Goal: Navigation & Orientation: Find specific page/section

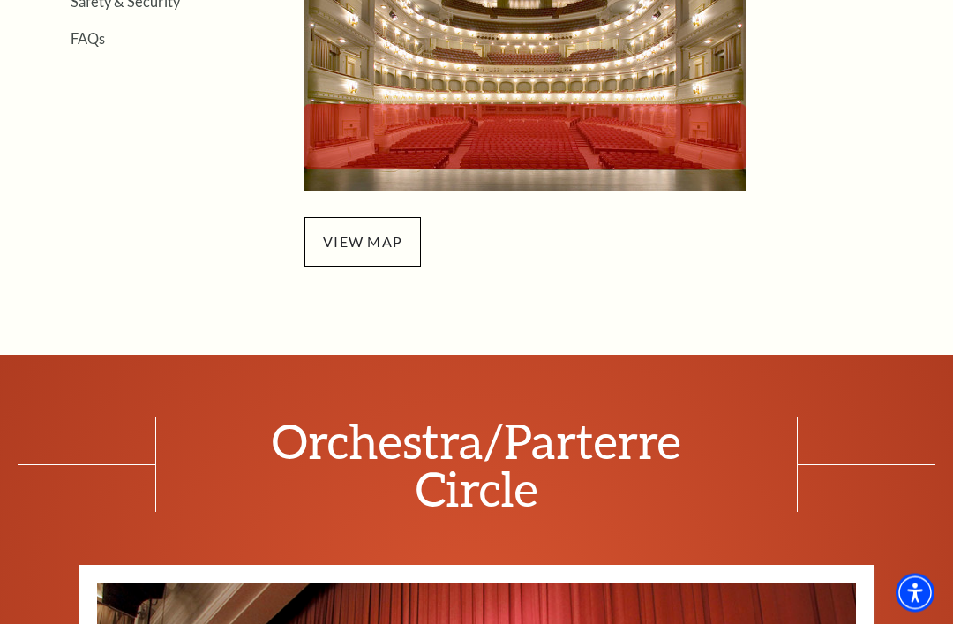
scroll to position [674, 0]
click at [374, 256] on span "view map" at bounding box center [362, 241] width 116 height 49
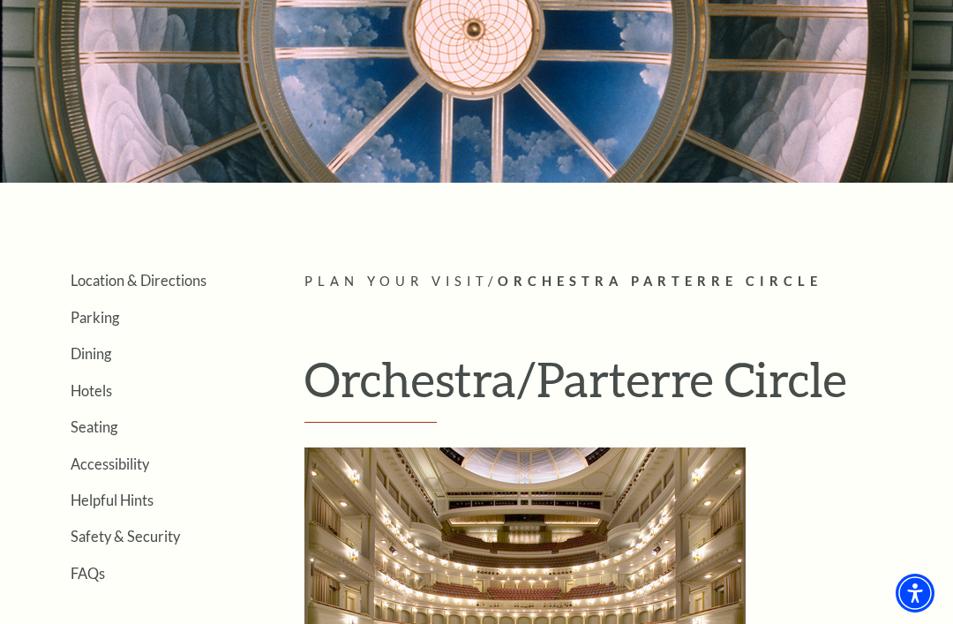
scroll to position [0, 0]
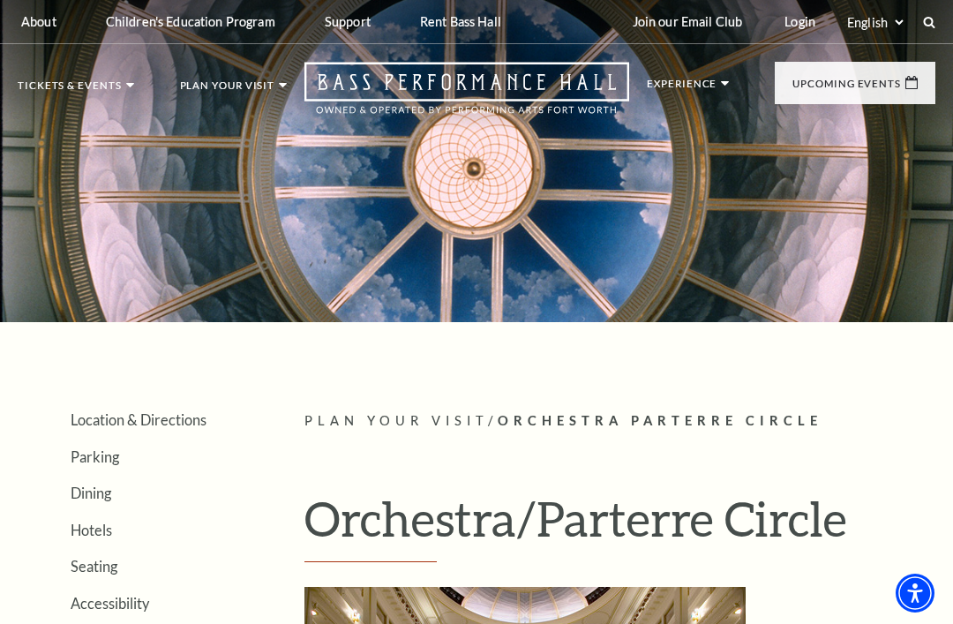
click at [74, 338] on link "Seating" at bounding box center [63, 334] width 61 height 15
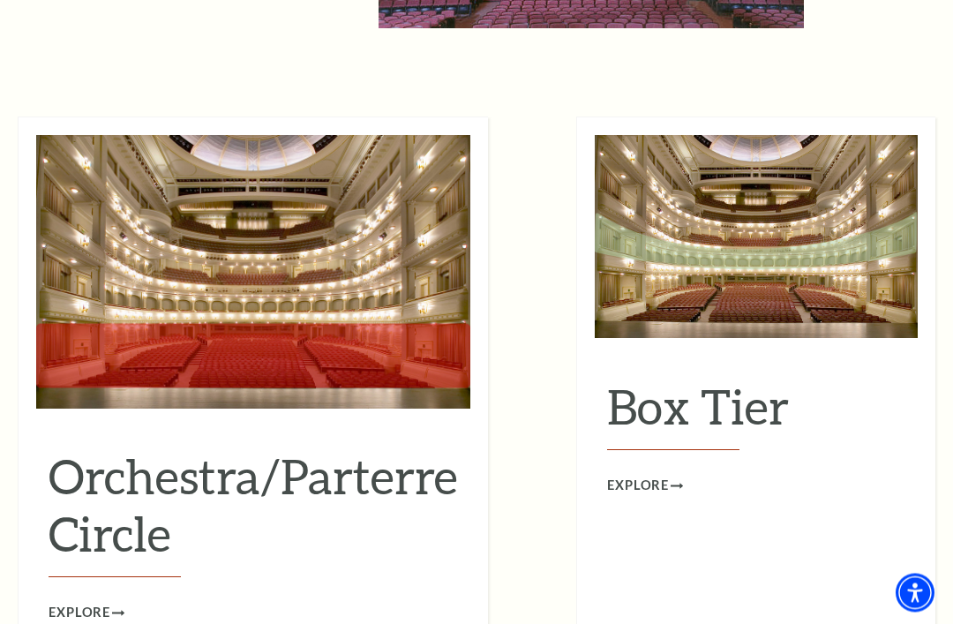
scroll to position [1473, 0]
click at [96, 602] on span "Explore" at bounding box center [80, 613] width 62 height 22
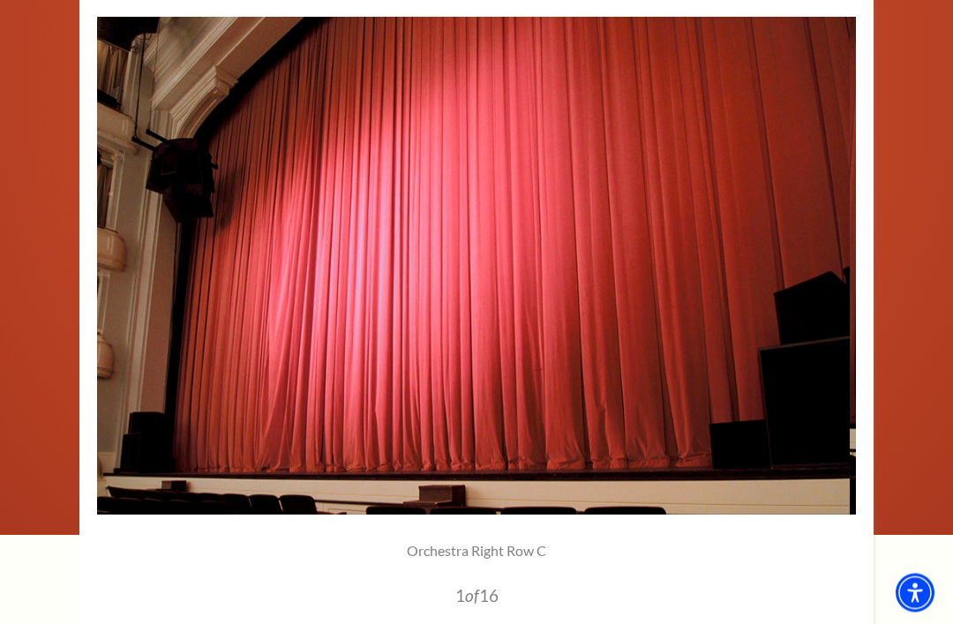
scroll to position [1231, 0]
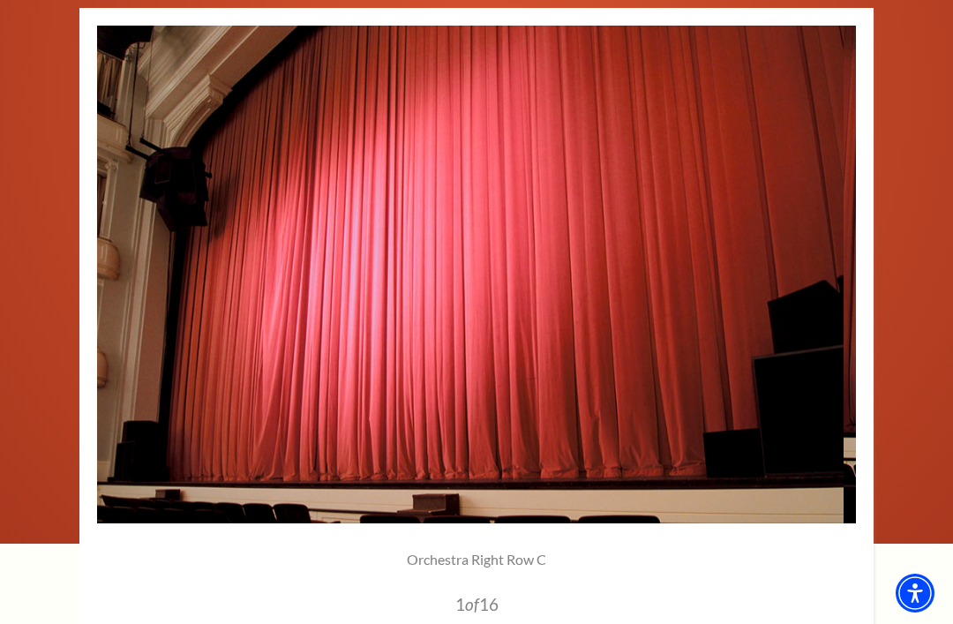
click at [775, 362] on img at bounding box center [464, 274] width 759 height 497
click at [824, 273] on img at bounding box center [464, 274] width 759 height 497
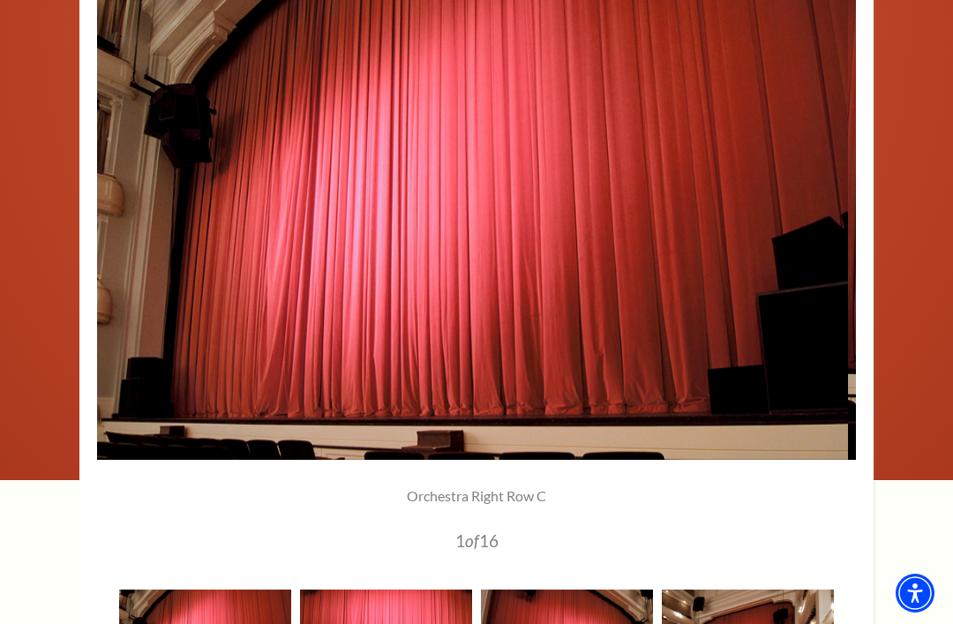
scroll to position [1293, 0]
click at [822, 227] on img at bounding box center [468, 211] width 759 height 497
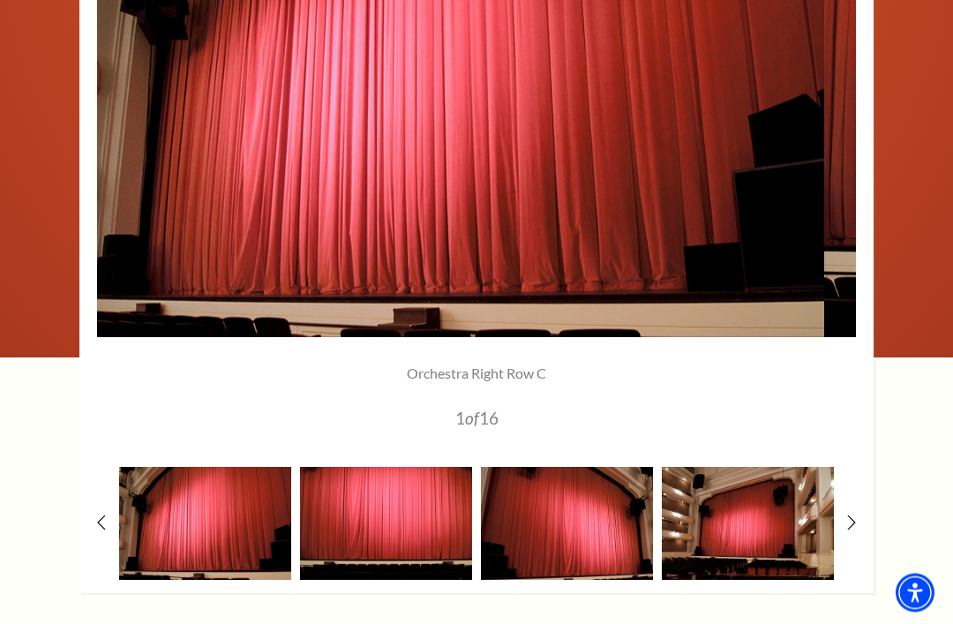
scroll to position [1417, 0]
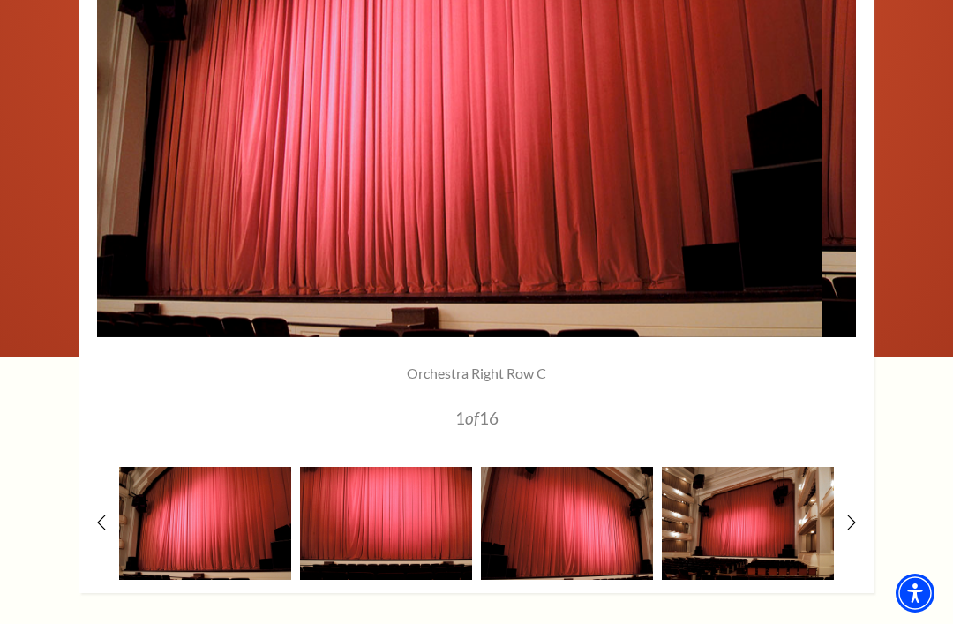
click at [191, 515] on img at bounding box center [205, 523] width 172 height 113
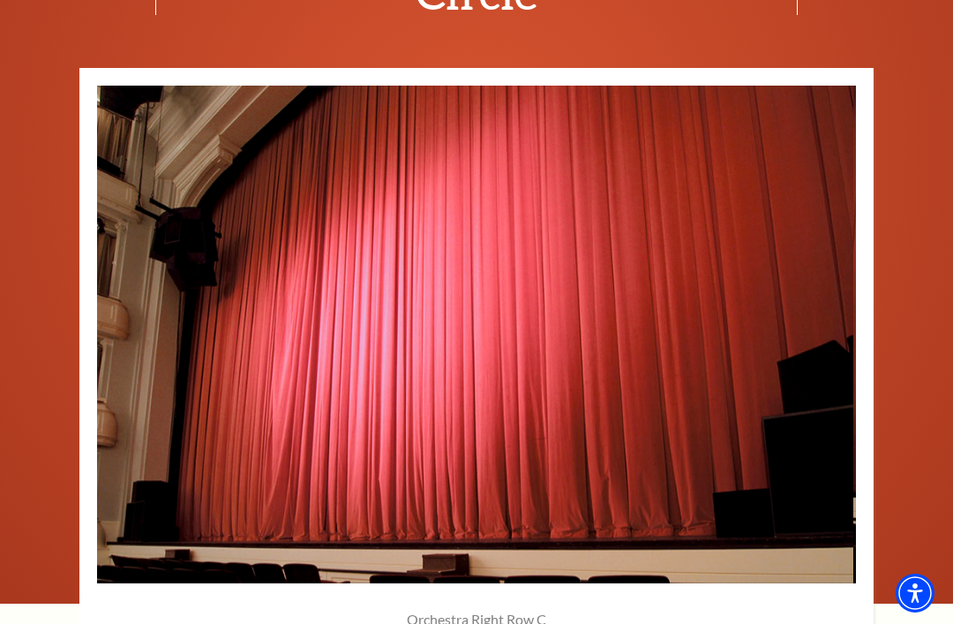
scroll to position [1169, 0]
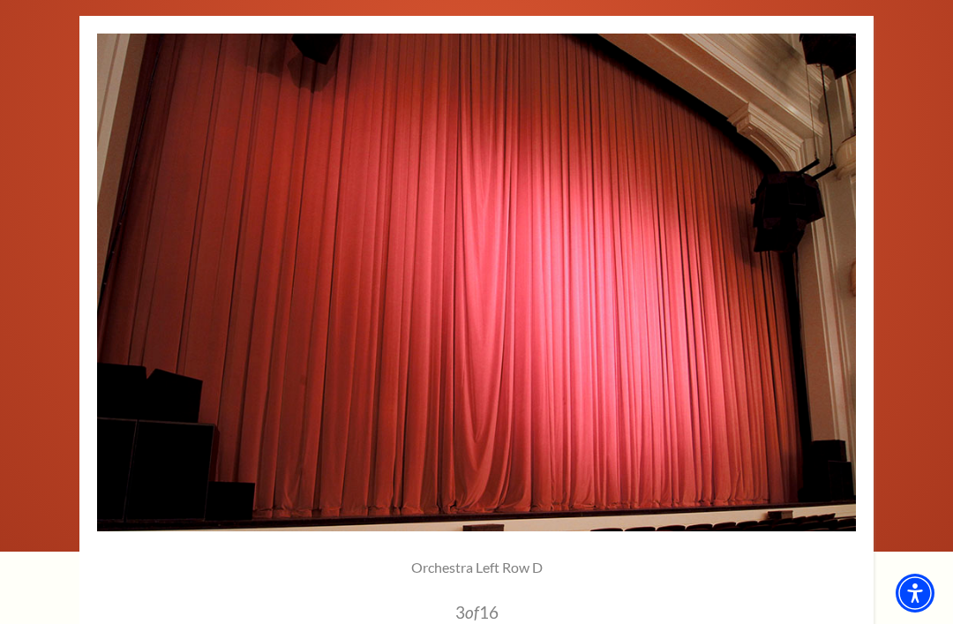
scroll to position [1225, 0]
